Goal: Task Accomplishment & Management: Manage account settings

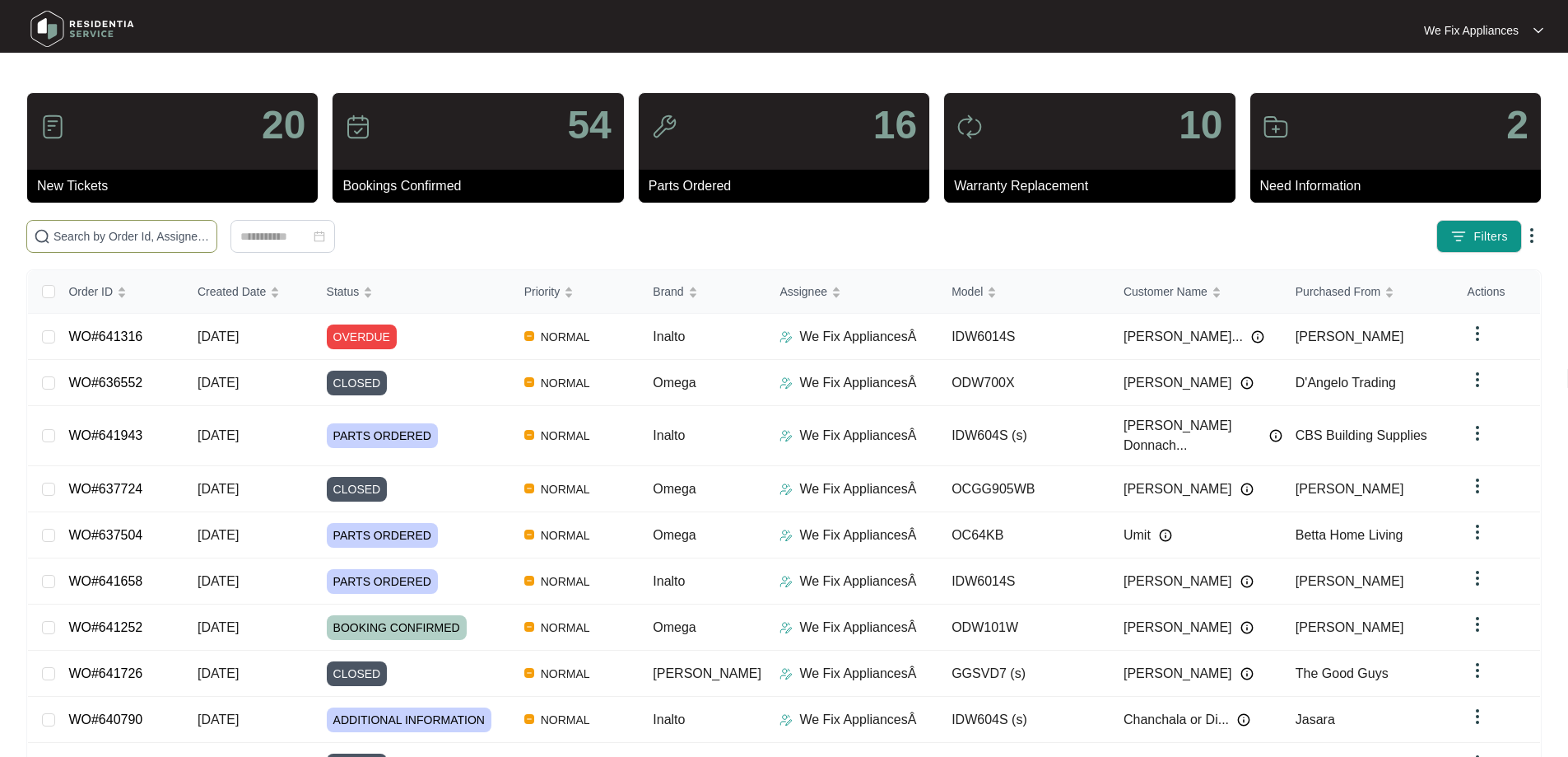
paste input "644563"
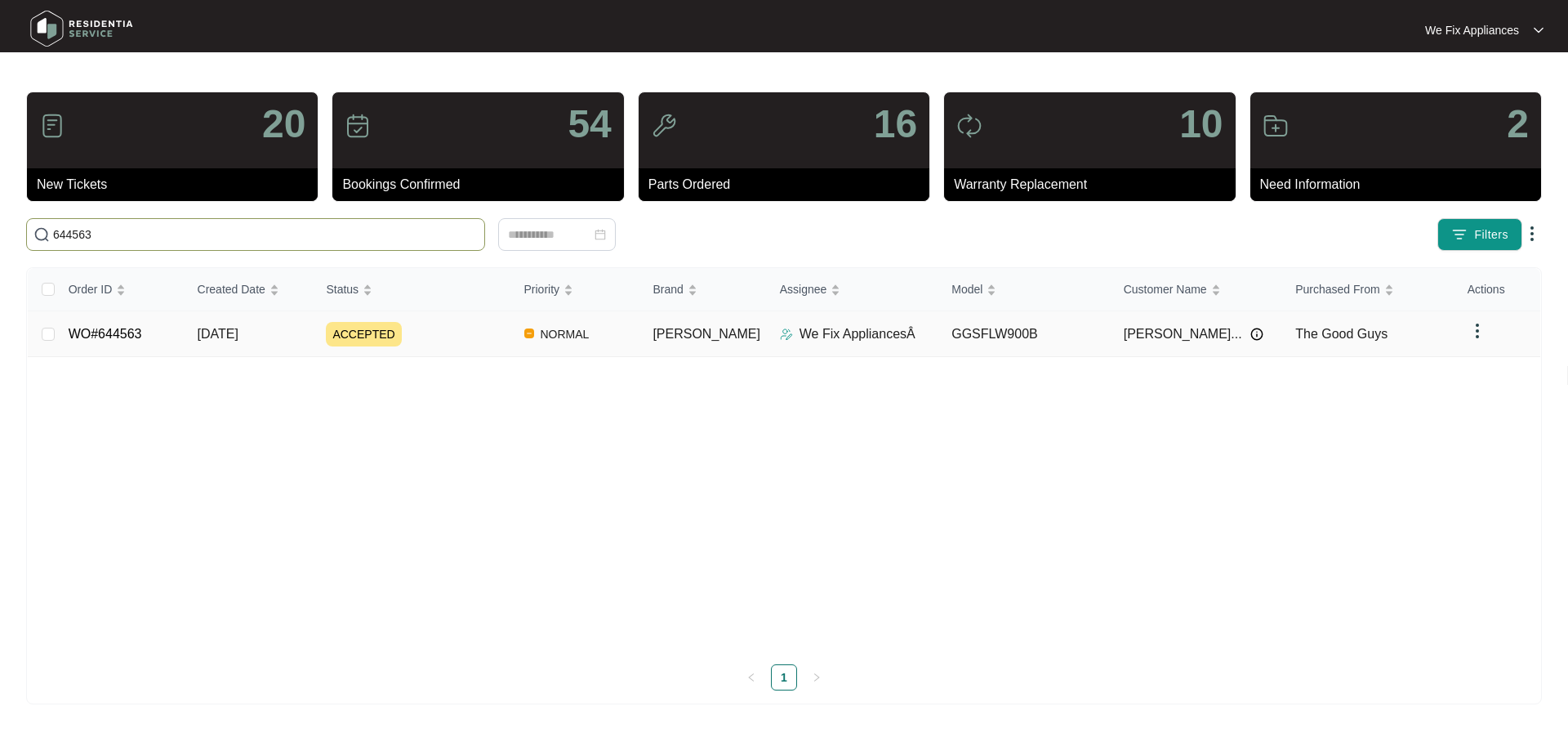
type input "644563"
click at [110, 338] on link "WO#644563" at bounding box center [105, 333] width 73 height 14
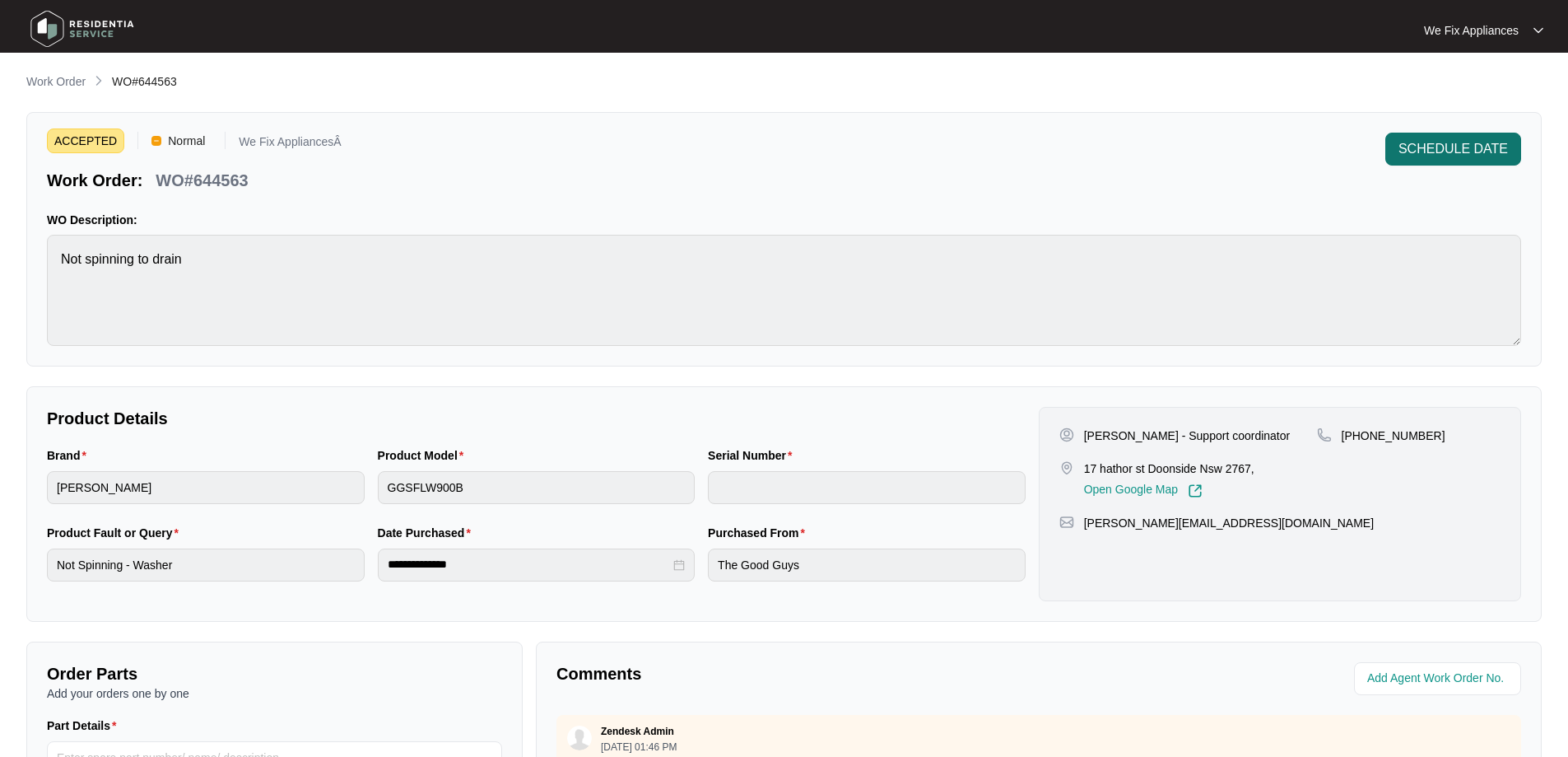
click at [1474, 154] on span "SCHEDULE DATE" at bounding box center [1454, 149] width 110 height 20
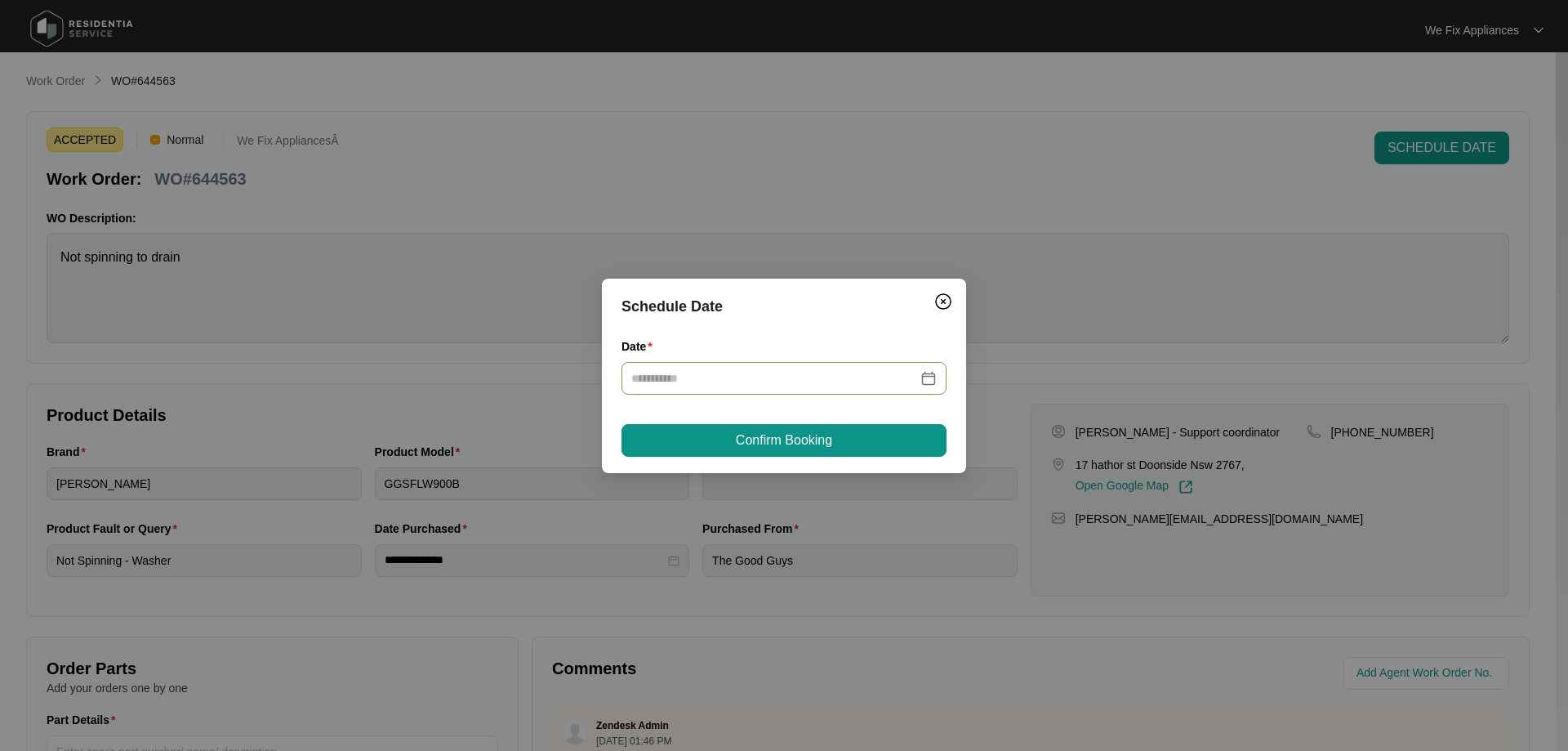
drag, startPoint x: 795, startPoint y: 355, endPoint x: 778, endPoint y: 378, distance: 28.6
click at [795, 355] on div "Date" at bounding box center [784, 350] width 325 height 25
click at [776, 382] on input "Date" at bounding box center [774, 378] width 286 height 18
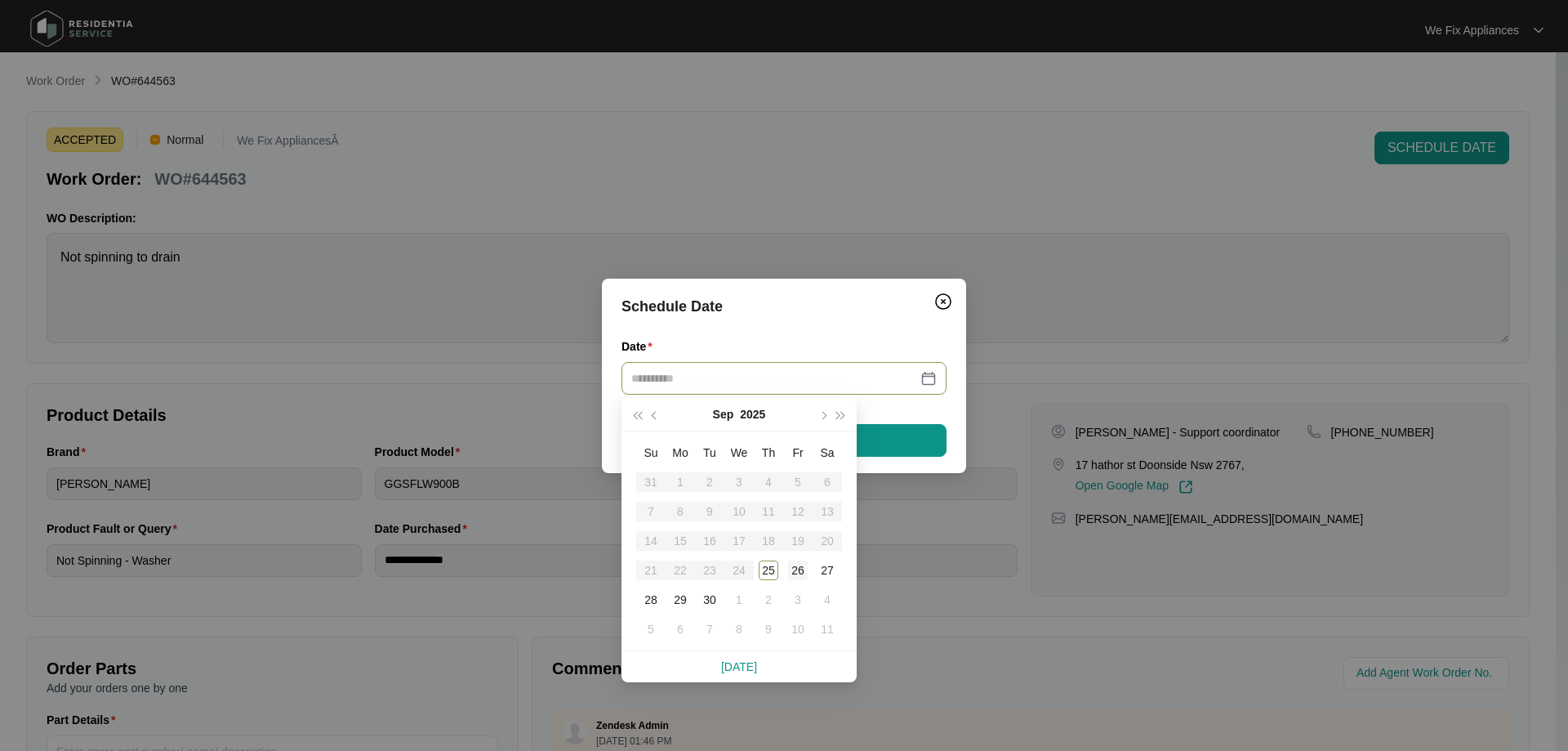
type input "**********"
click at [802, 562] on div "26" at bounding box center [797, 570] width 20 height 20
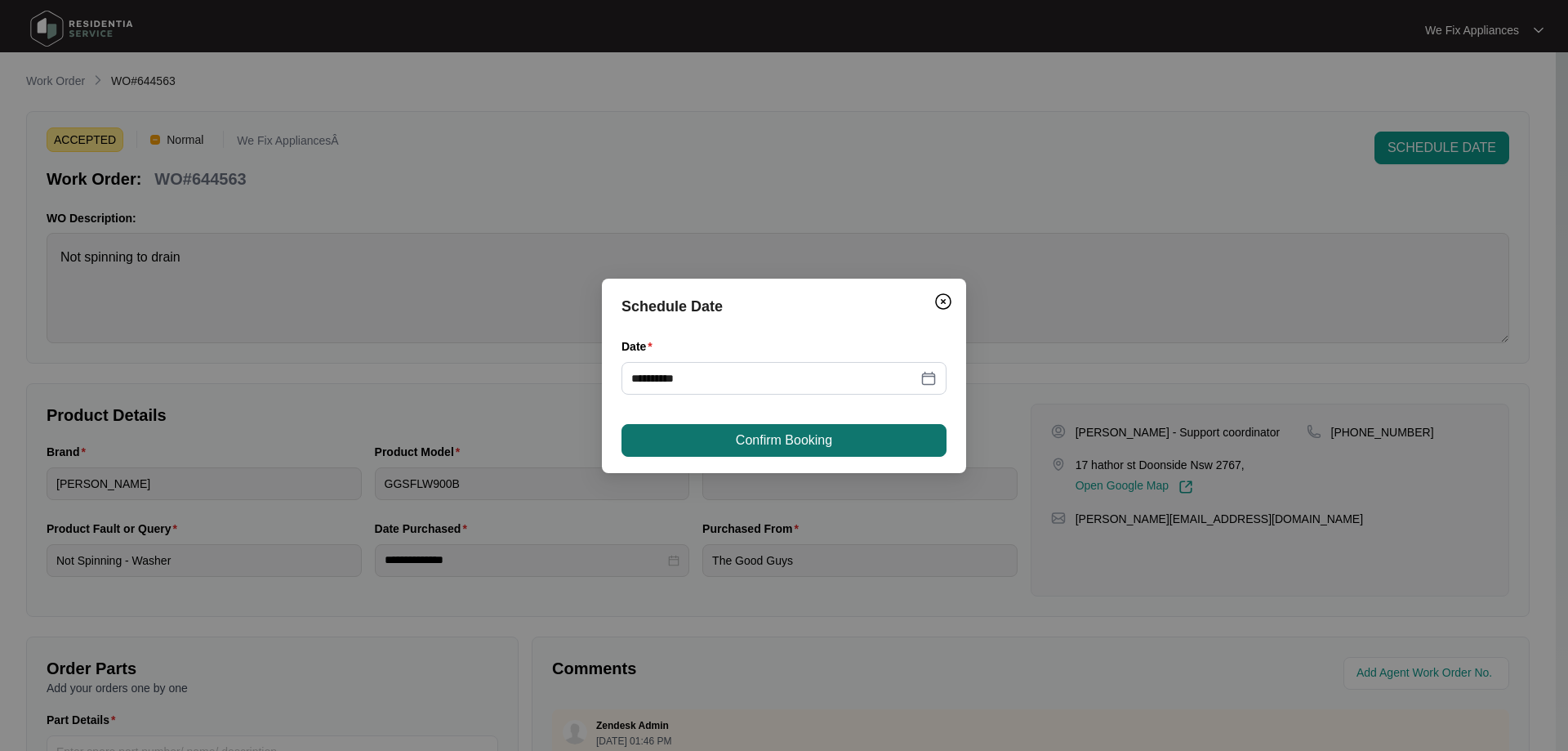
click at [833, 428] on button "Confirm Booking" at bounding box center [784, 440] width 325 height 32
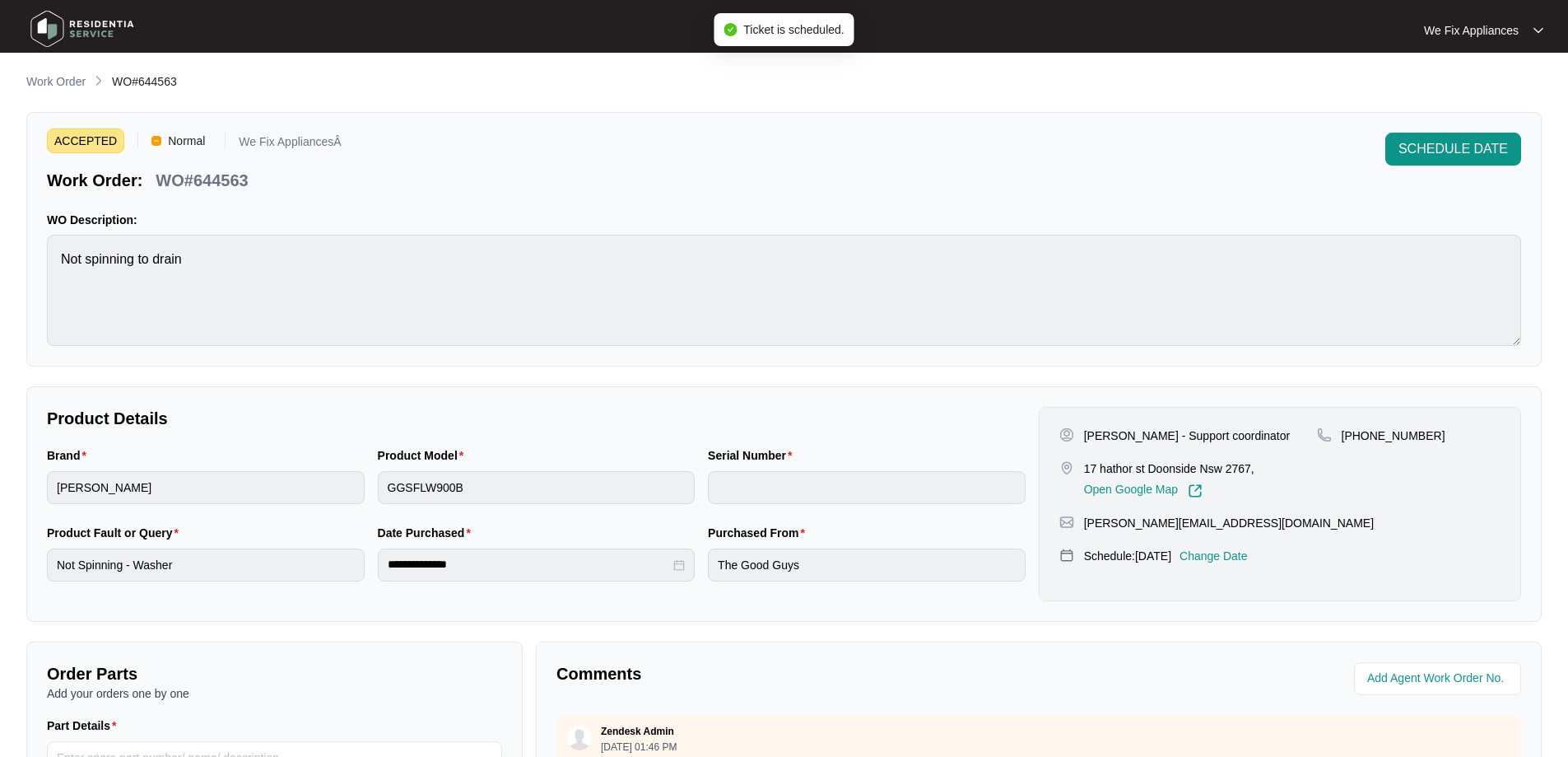
click at [97, 26] on img at bounding box center [83, 28] width 115 height 49
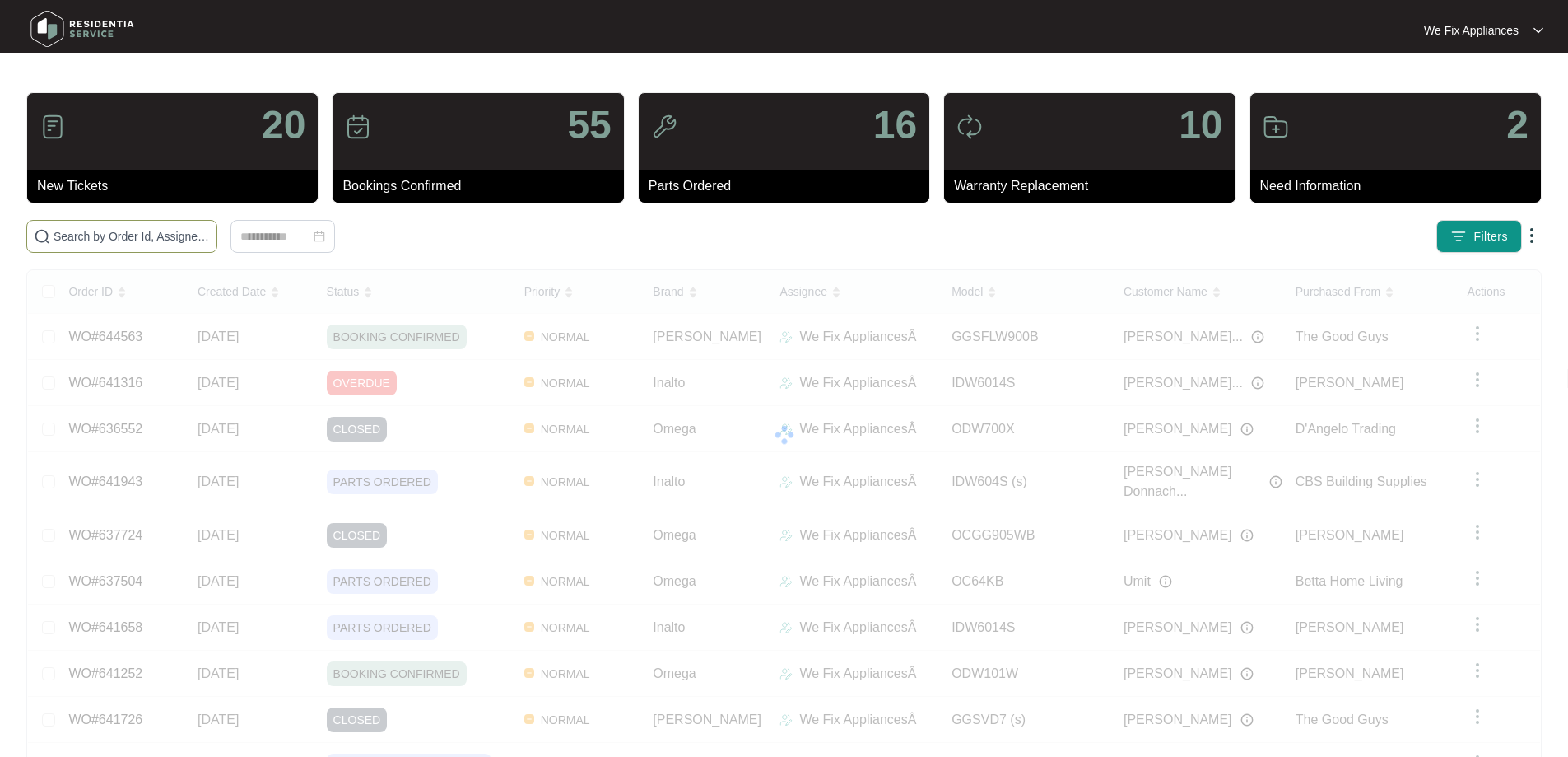
drag, startPoint x: 163, startPoint y: 225, endPoint x: 132, endPoint y: 245, distance: 36.9
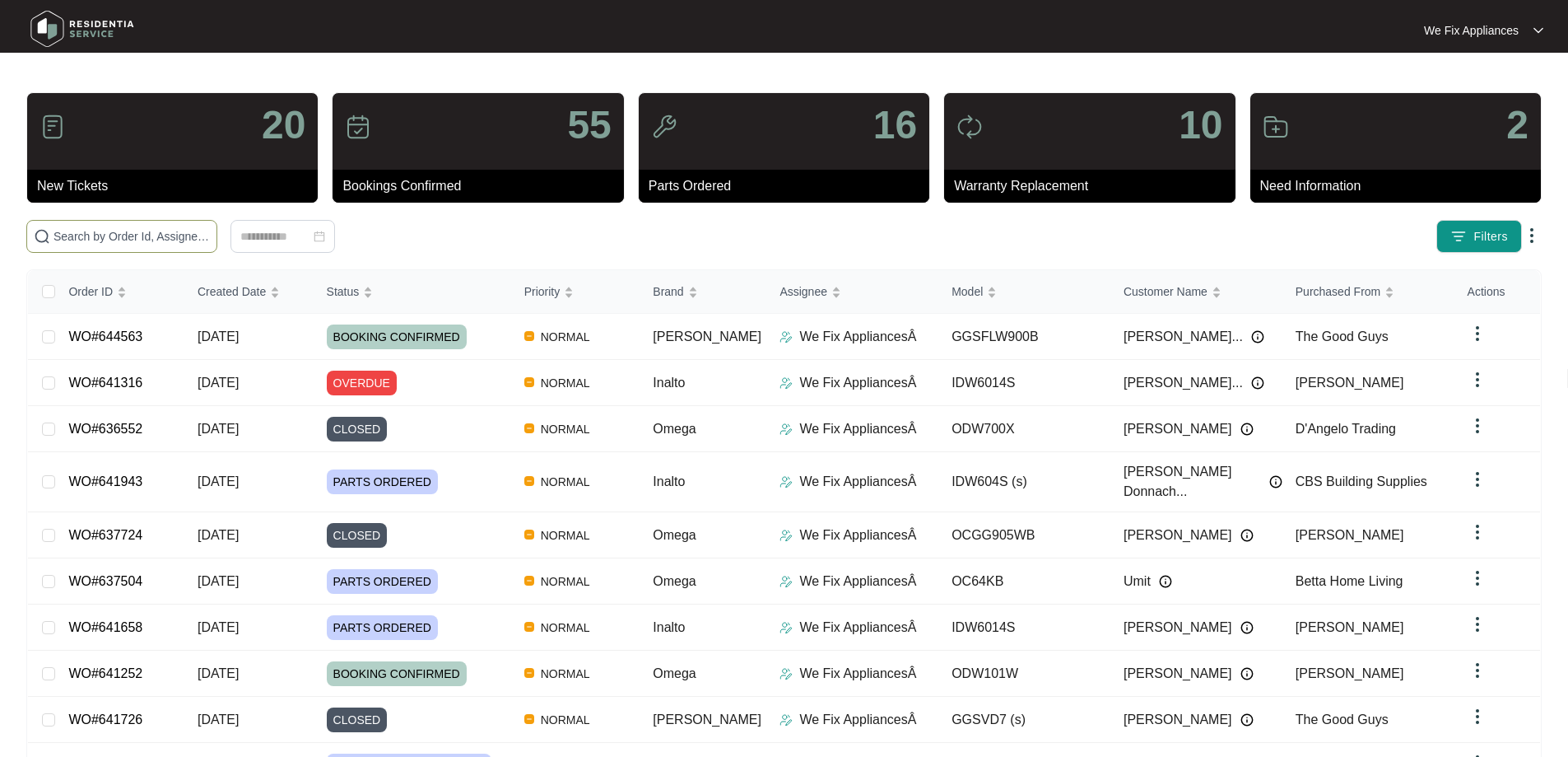
drag, startPoint x: 132, startPoint y: 245, endPoint x: 83, endPoint y: 232, distance: 50.7
paste input "642829"
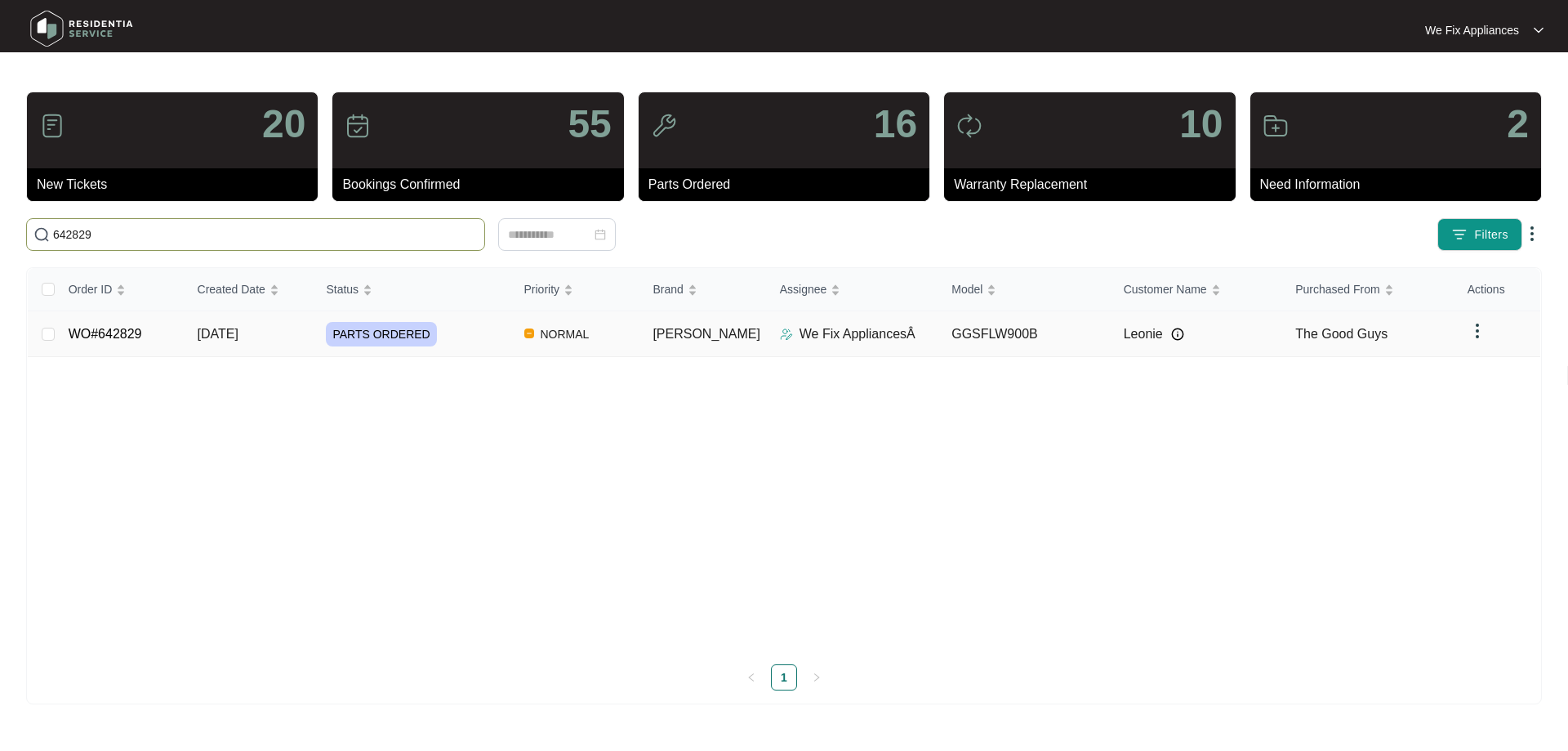
type input "642829"
click at [83, 329] on link "WO#642829" at bounding box center [105, 333] width 73 height 14
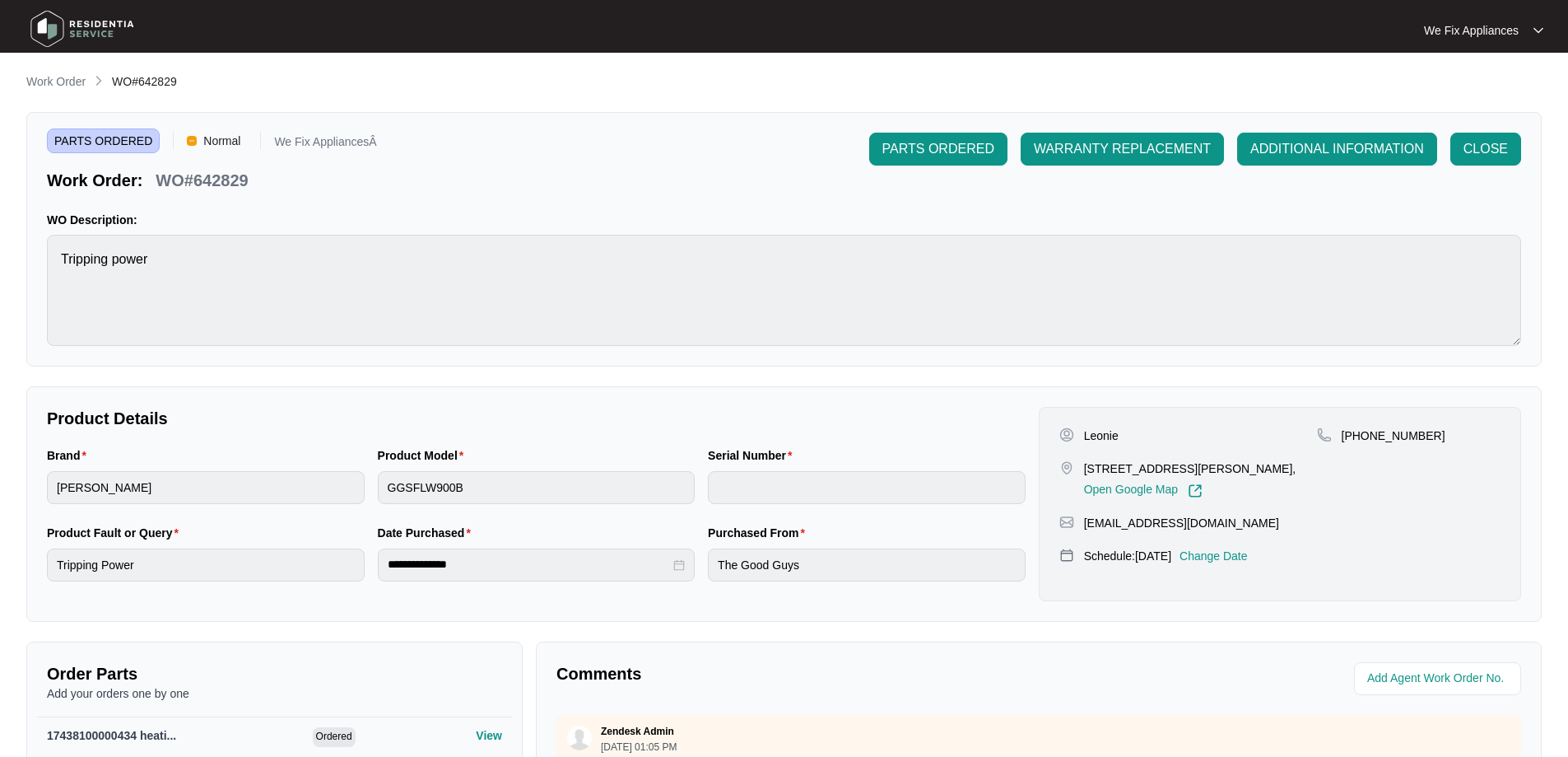
click at [1247, 550] on p "Change Date" at bounding box center [1213, 555] width 68 height 16
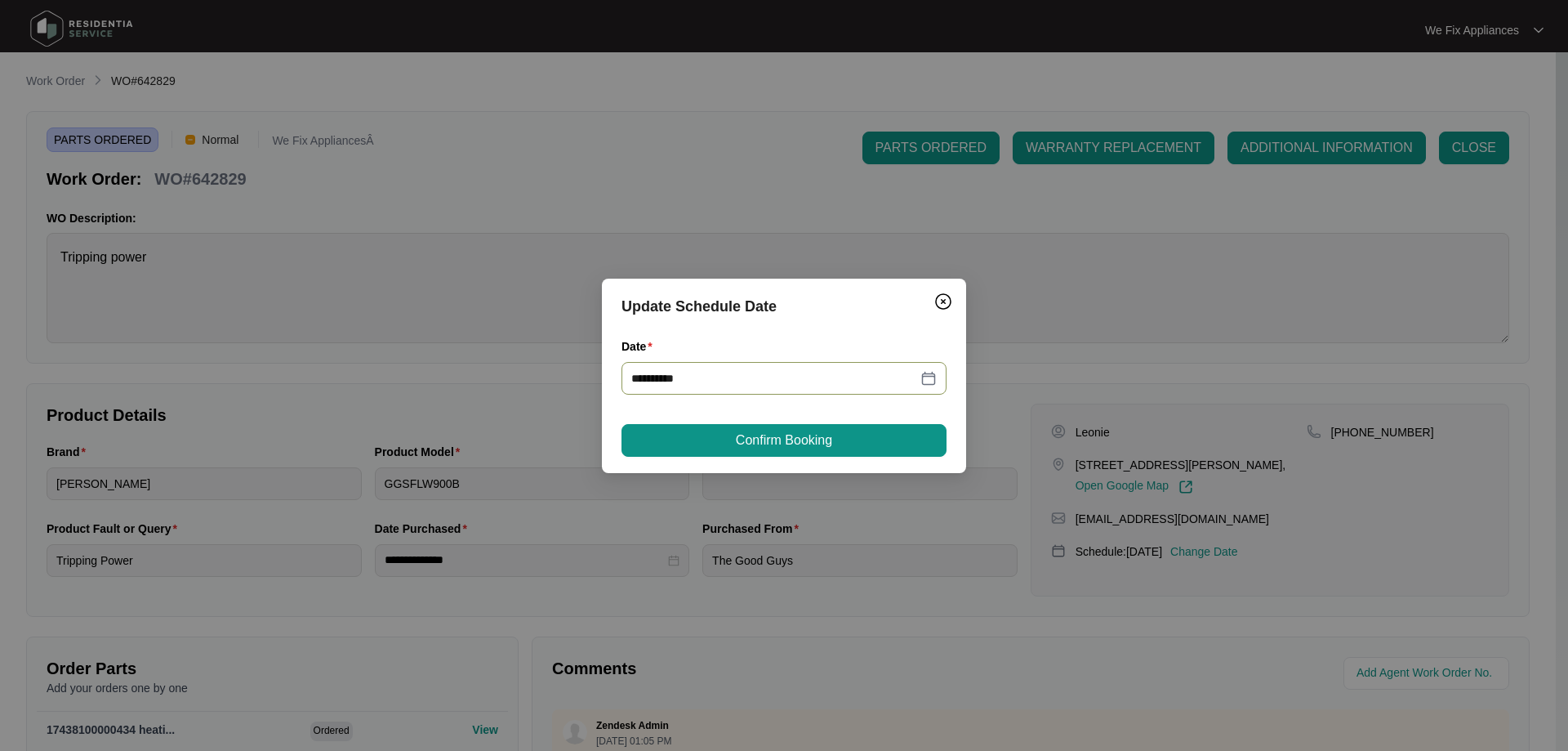
drag, startPoint x: 792, startPoint y: 369, endPoint x: 295, endPoint y: 315, distance: 499.9
click at [295, 315] on div "**********" at bounding box center [784, 375] width 1568 height 751
click at [929, 375] on icon "close-circle" at bounding box center [931, 378] width 11 height 11
click at [782, 377] on input "Date" at bounding box center [774, 378] width 286 height 18
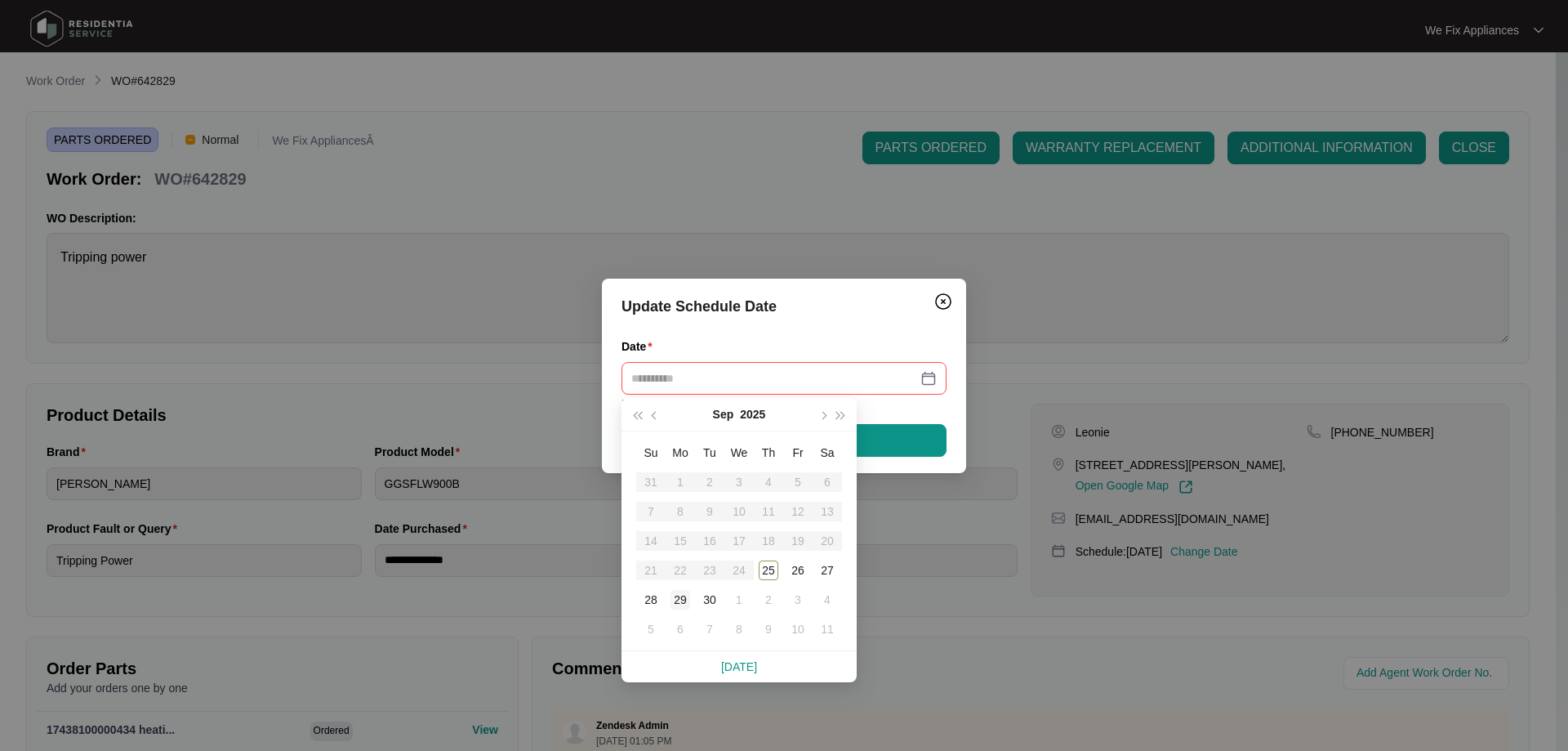
click at [668, 603] on td "29" at bounding box center [680, 599] width 30 height 30
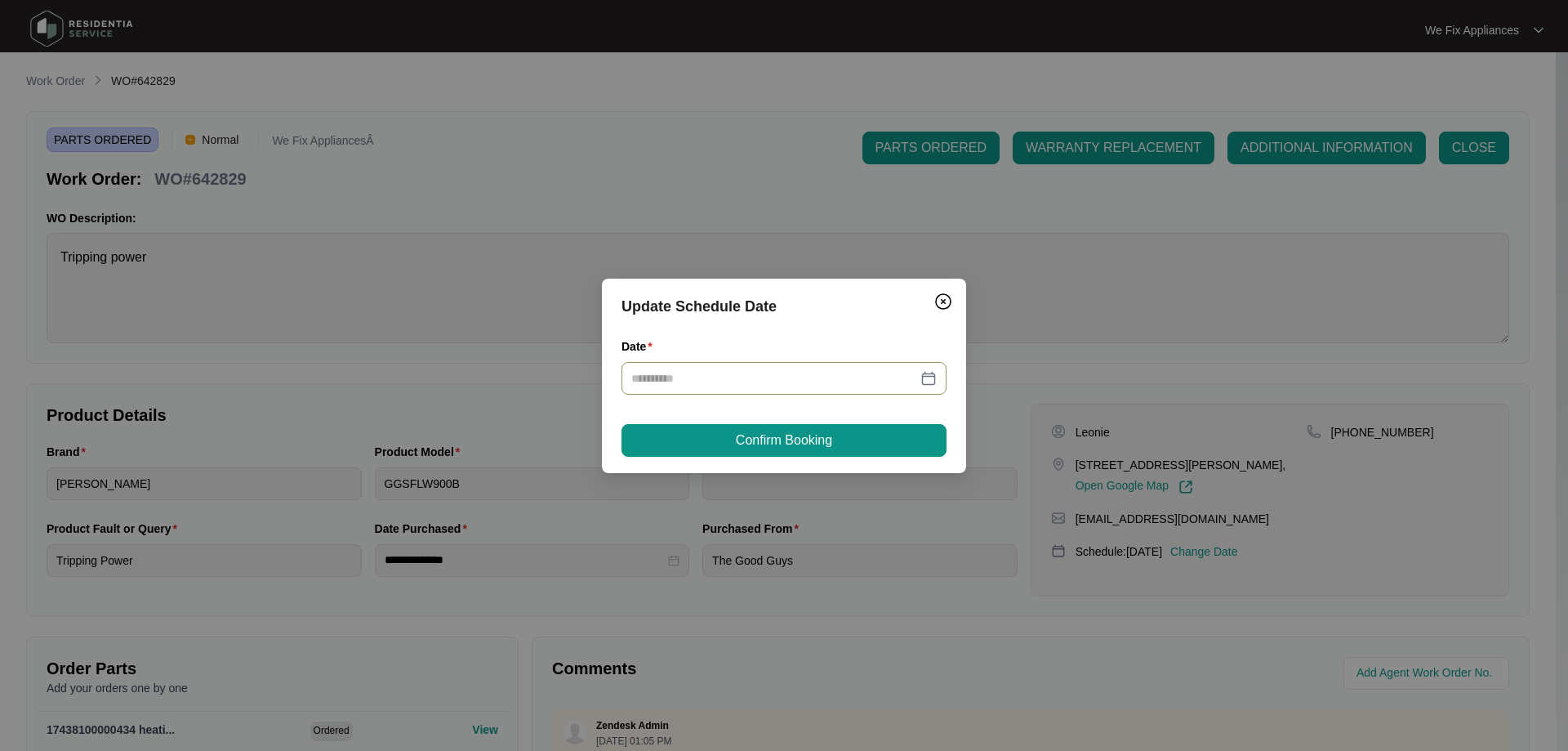
type input "**********"
click at [760, 432] on span "Confirm Booking" at bounding box center [783, 440] width 96 height 20
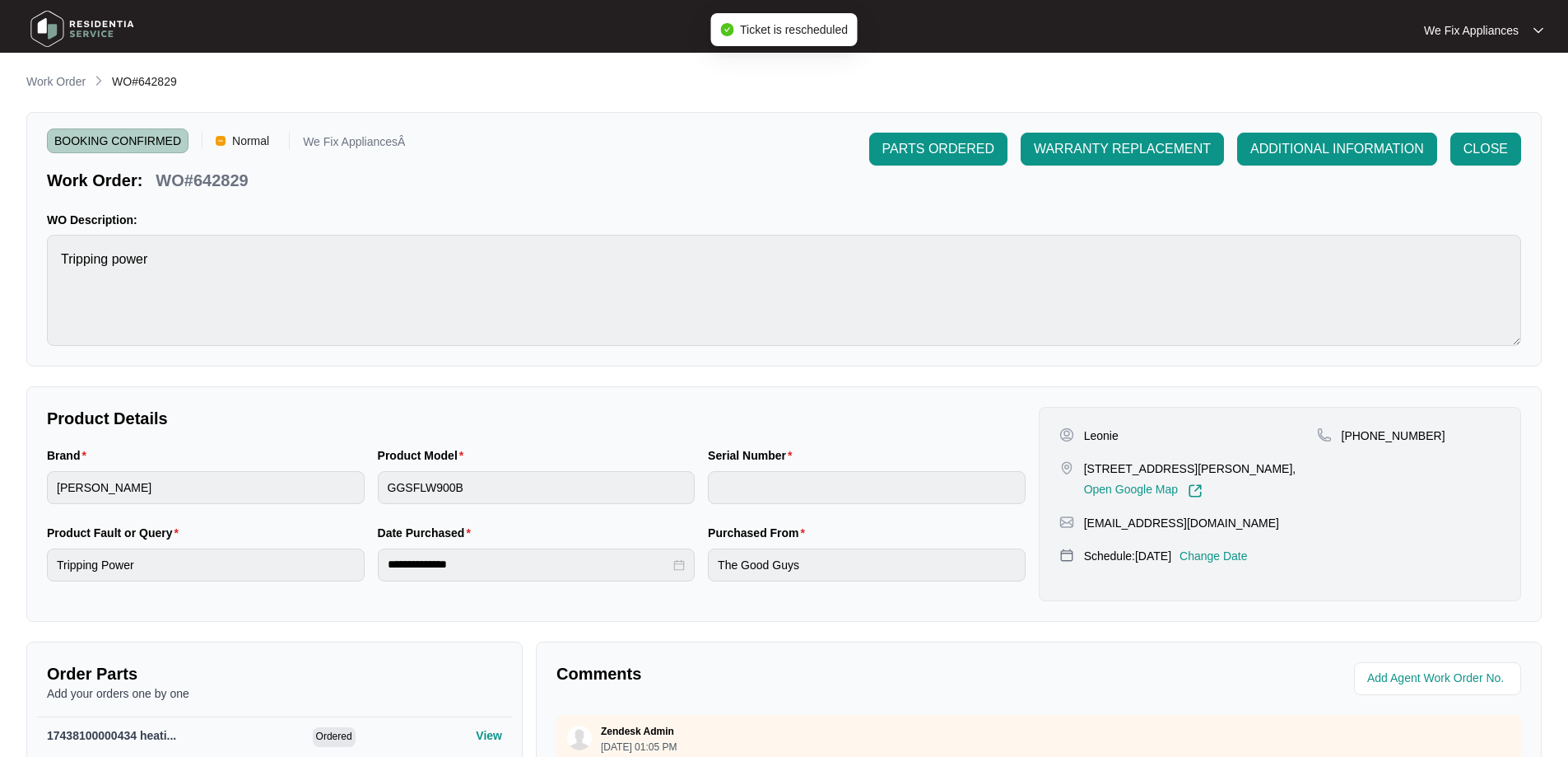
click at [94, 31] on img at bounding box center [83, 28] width 115 height 49
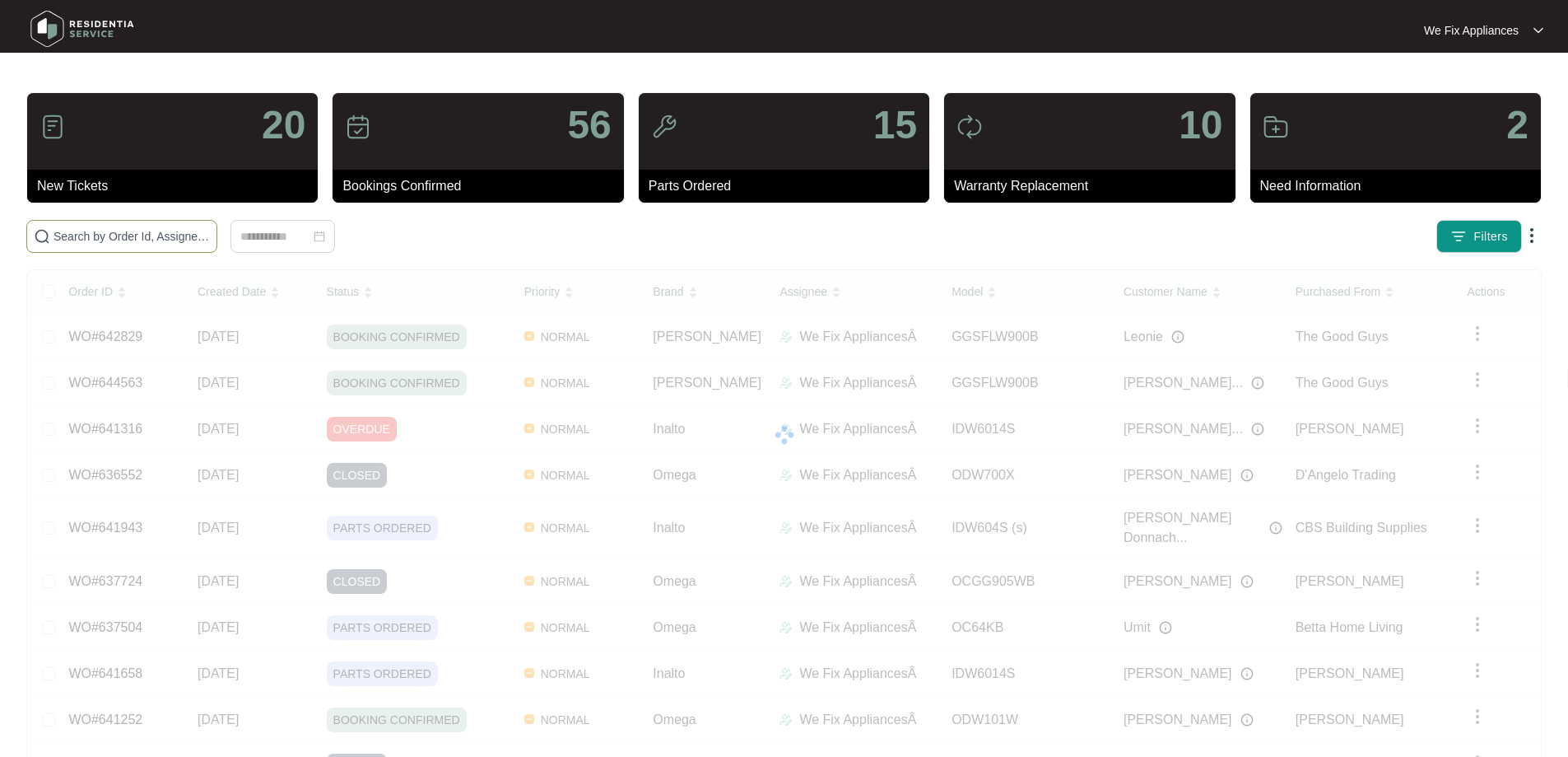
paste input "639729"
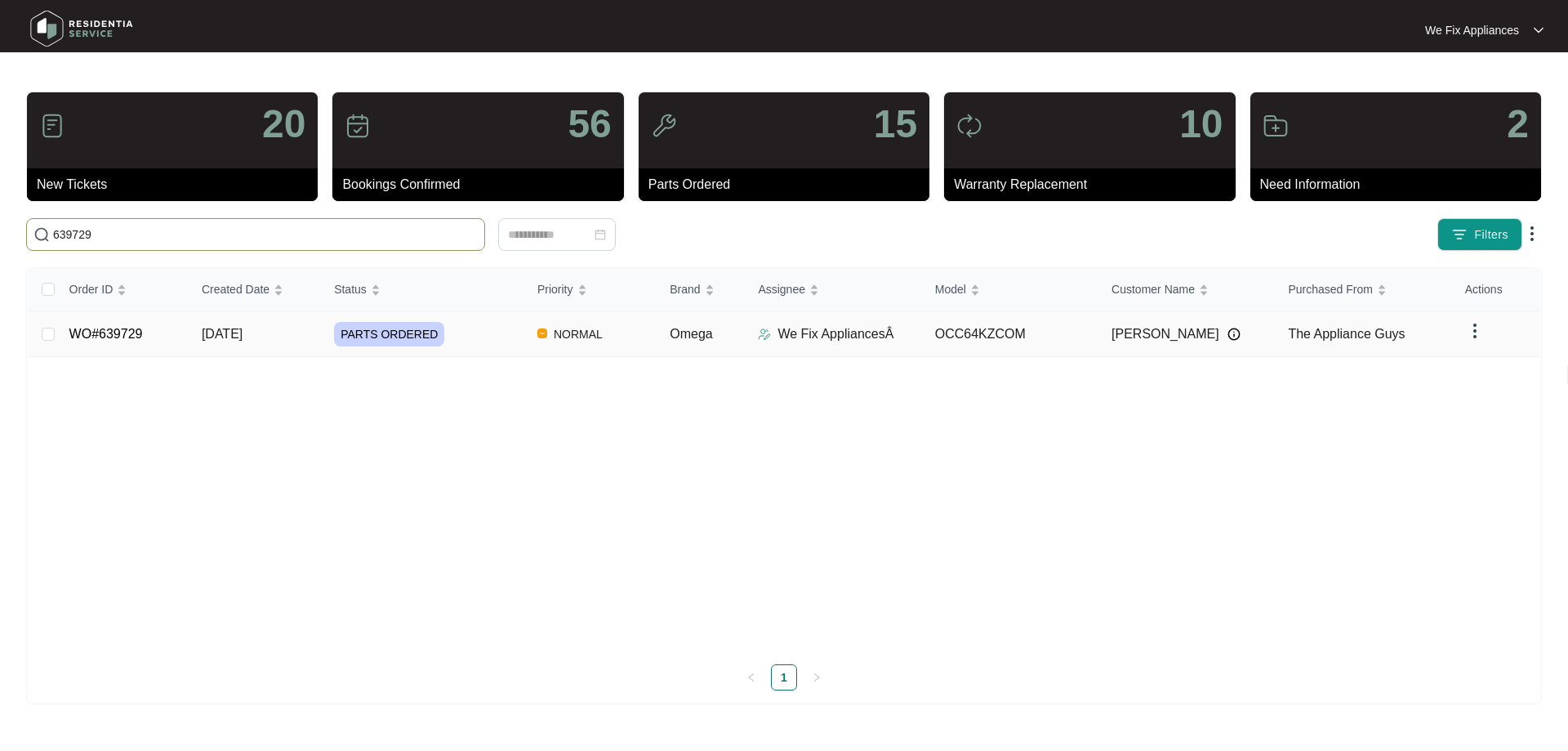
type input "639729"
click at [115, 335] on link "WO#639729" at bounding box center [106, 333] width 73 height 14
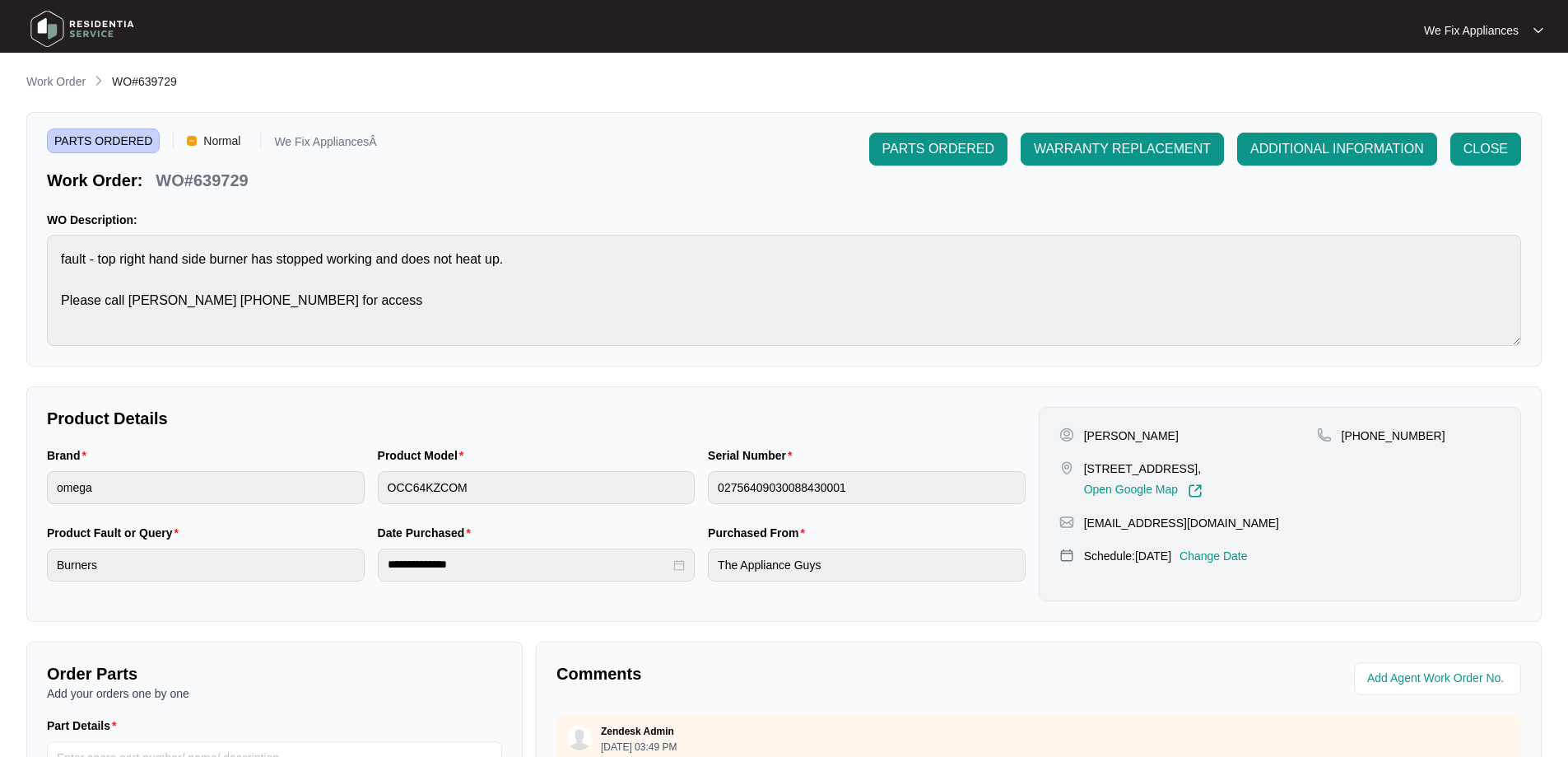
click at [1248, 565] on p "Change Date" at bounding box center [1213, 555] width 68 height 16
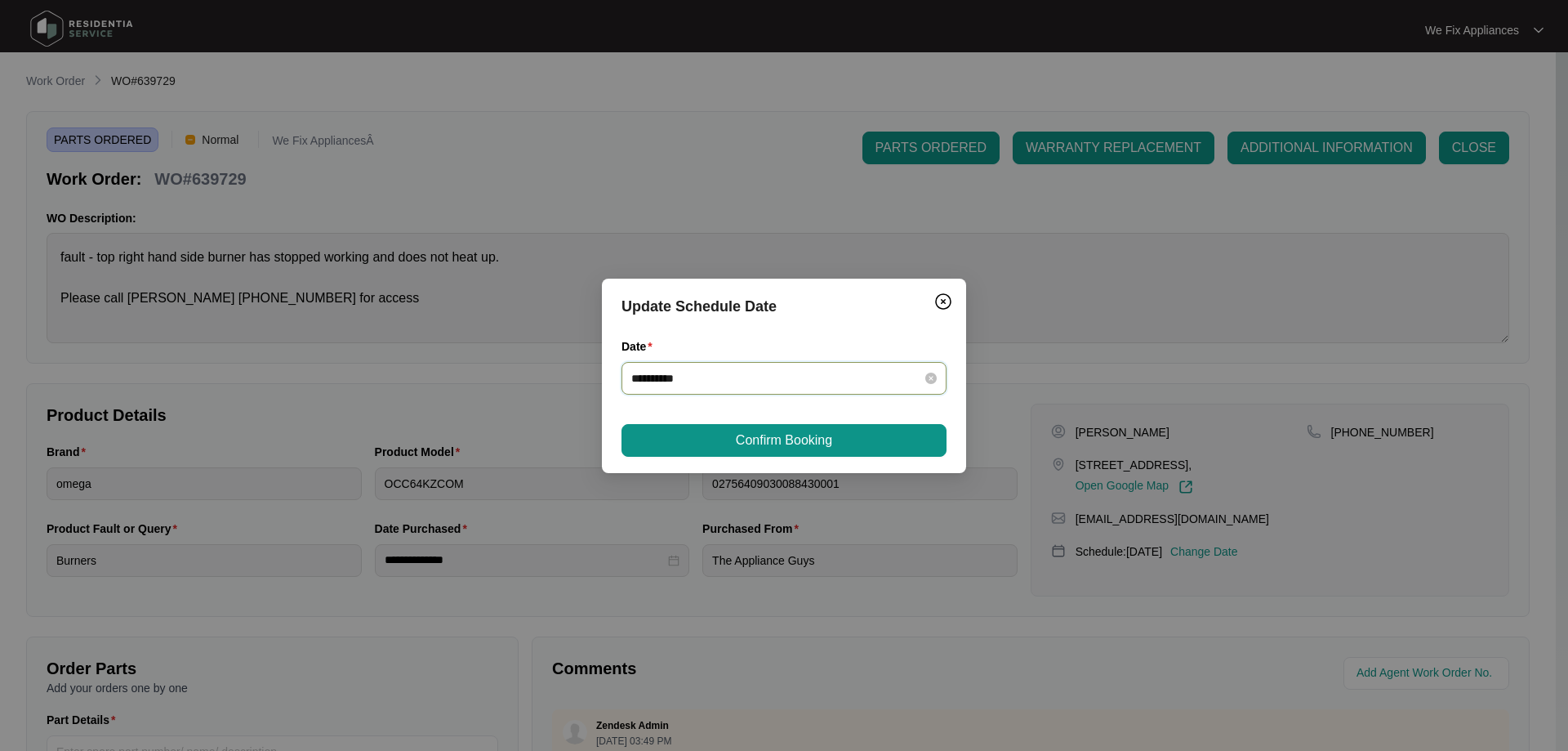
click at [727, 377] on input "**********" at bounding box center [774, 378] width 286 height 18
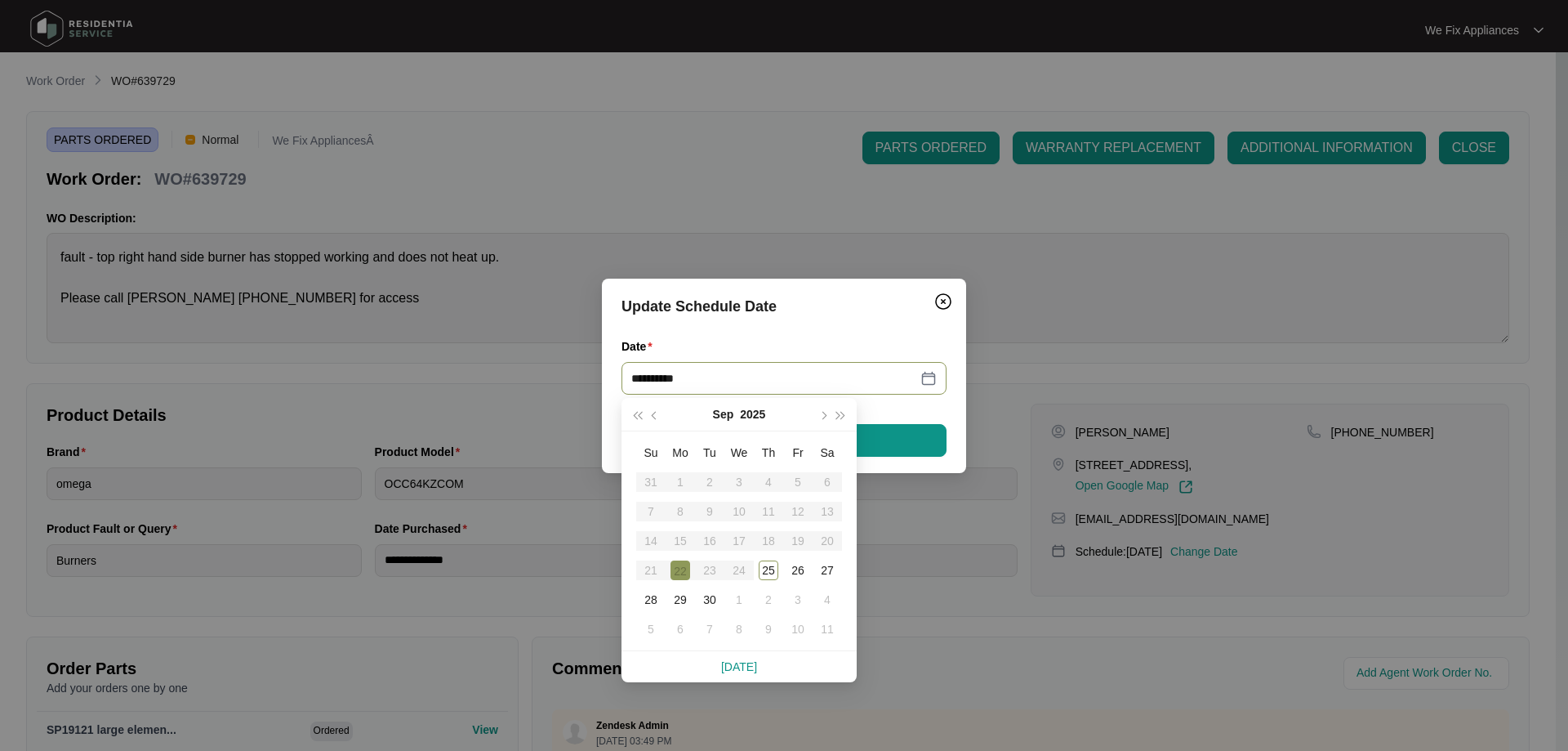
drag, startPoint x: 727, startPoint y: 377, endPoint x: 576, endPoint y: 389, distance: 151.5
click at [576, 389] on div "**********" at bounding box center [784, 375] width 1568 height 751
type input "**********"
click at [710, 593] on div "30" at bounding box center [710, 599] width 20 height 20
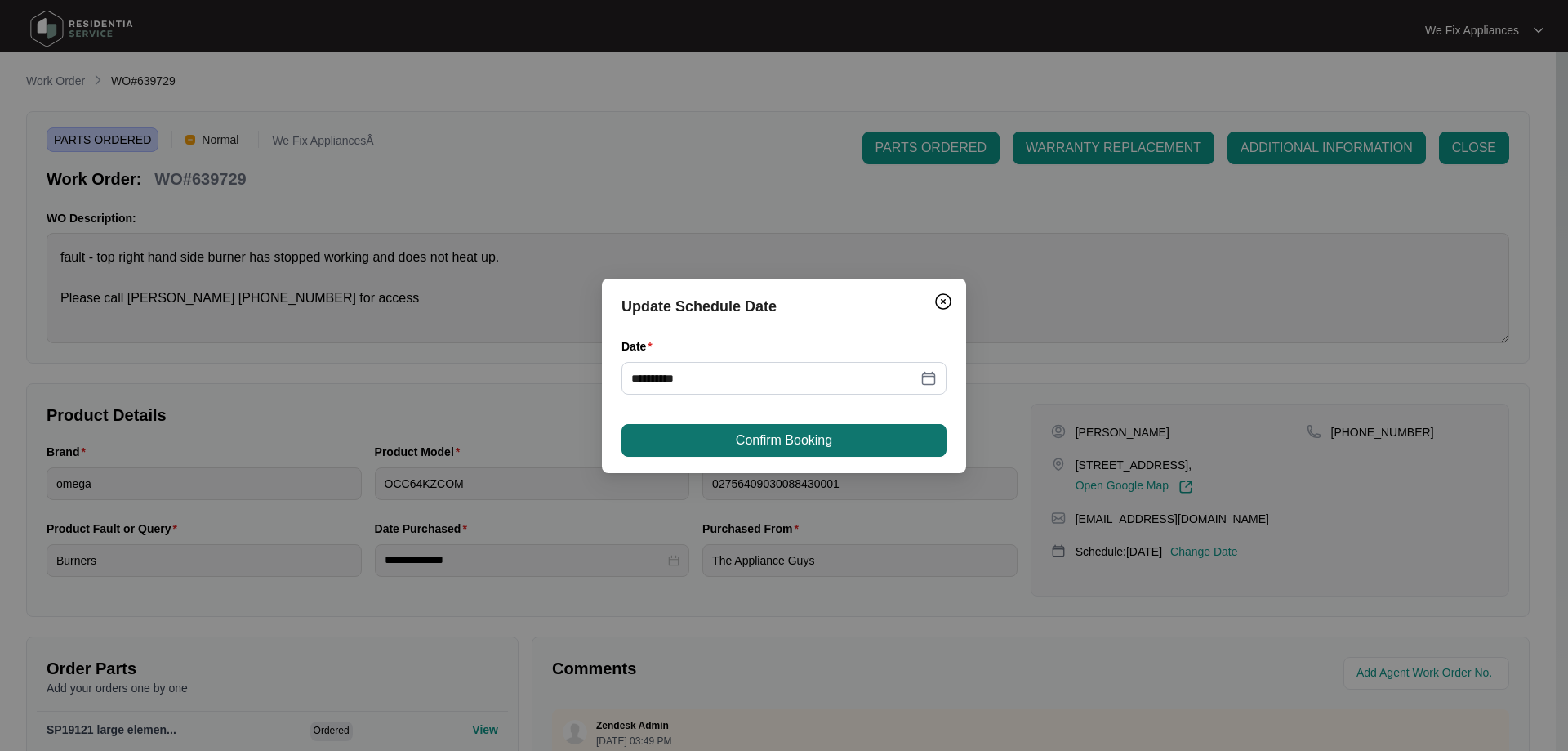
click at [794, 451] on button "Confirm Booking" at bounding box center [784, 440] width 325 height 32
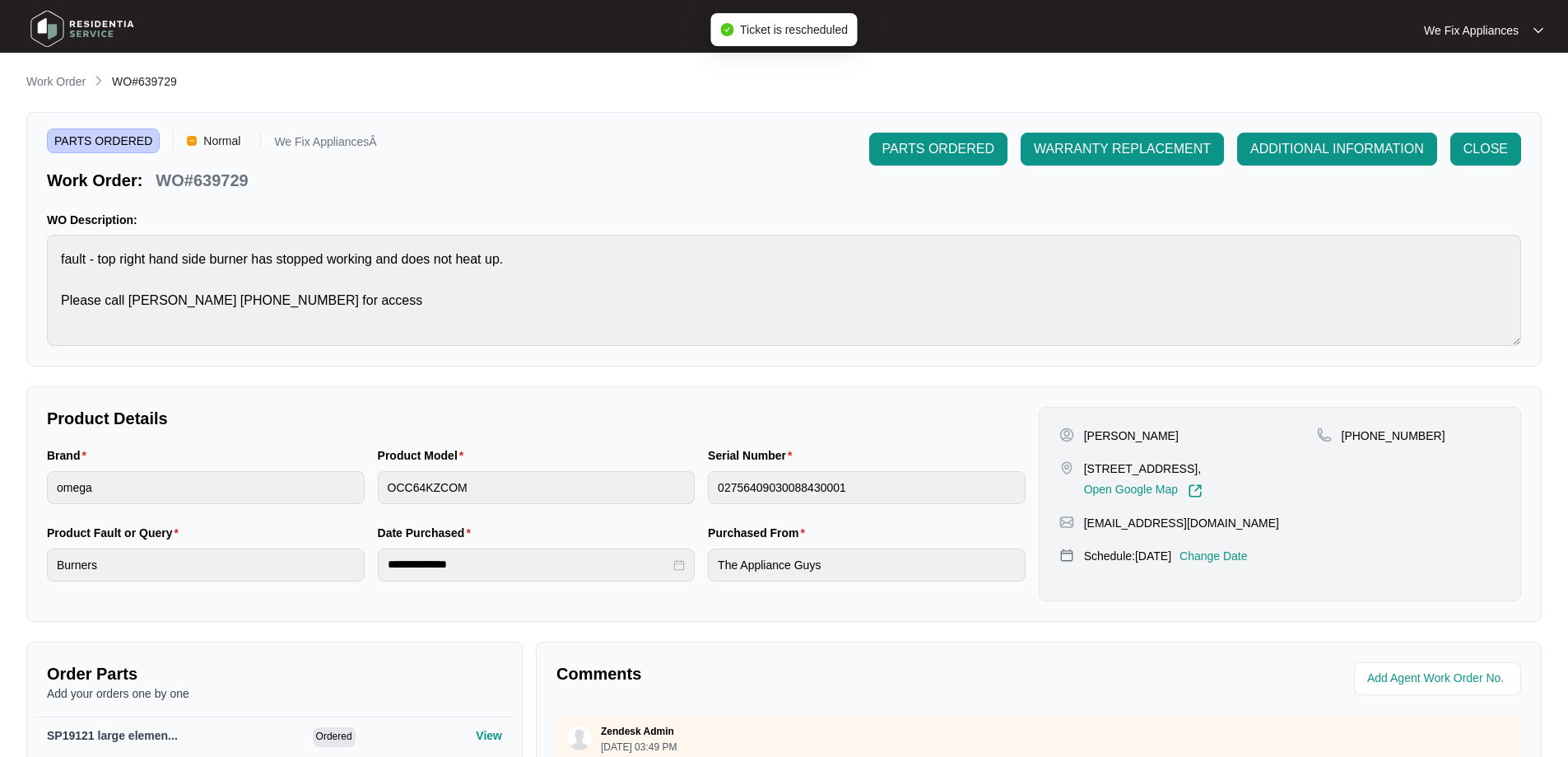
click at [102, 28] on img at bounding box center [83, 28] width 115 height 49
